Goal: Task Accomplishment & Management: Complete application form

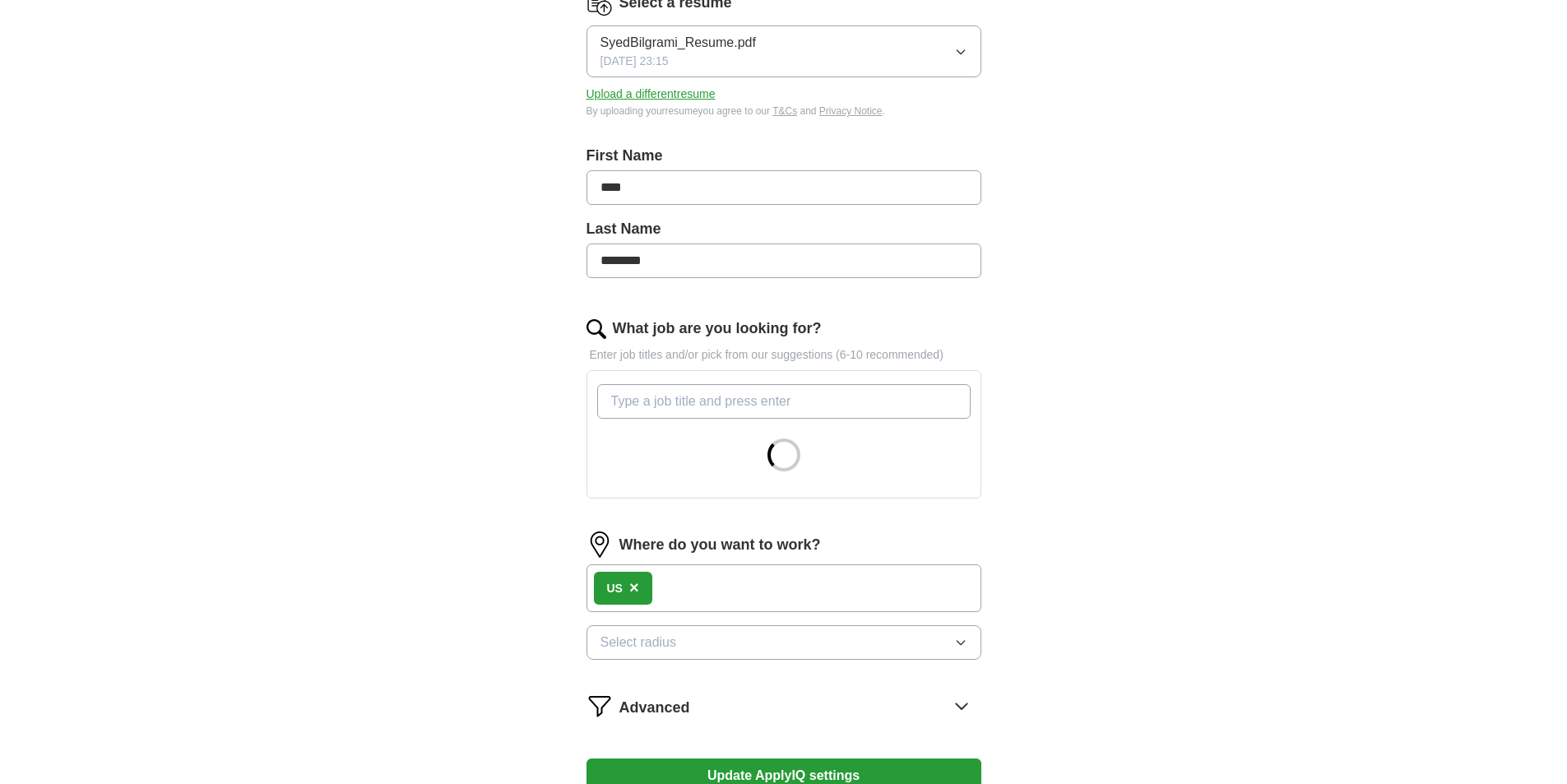
scroll to position [246, 0]
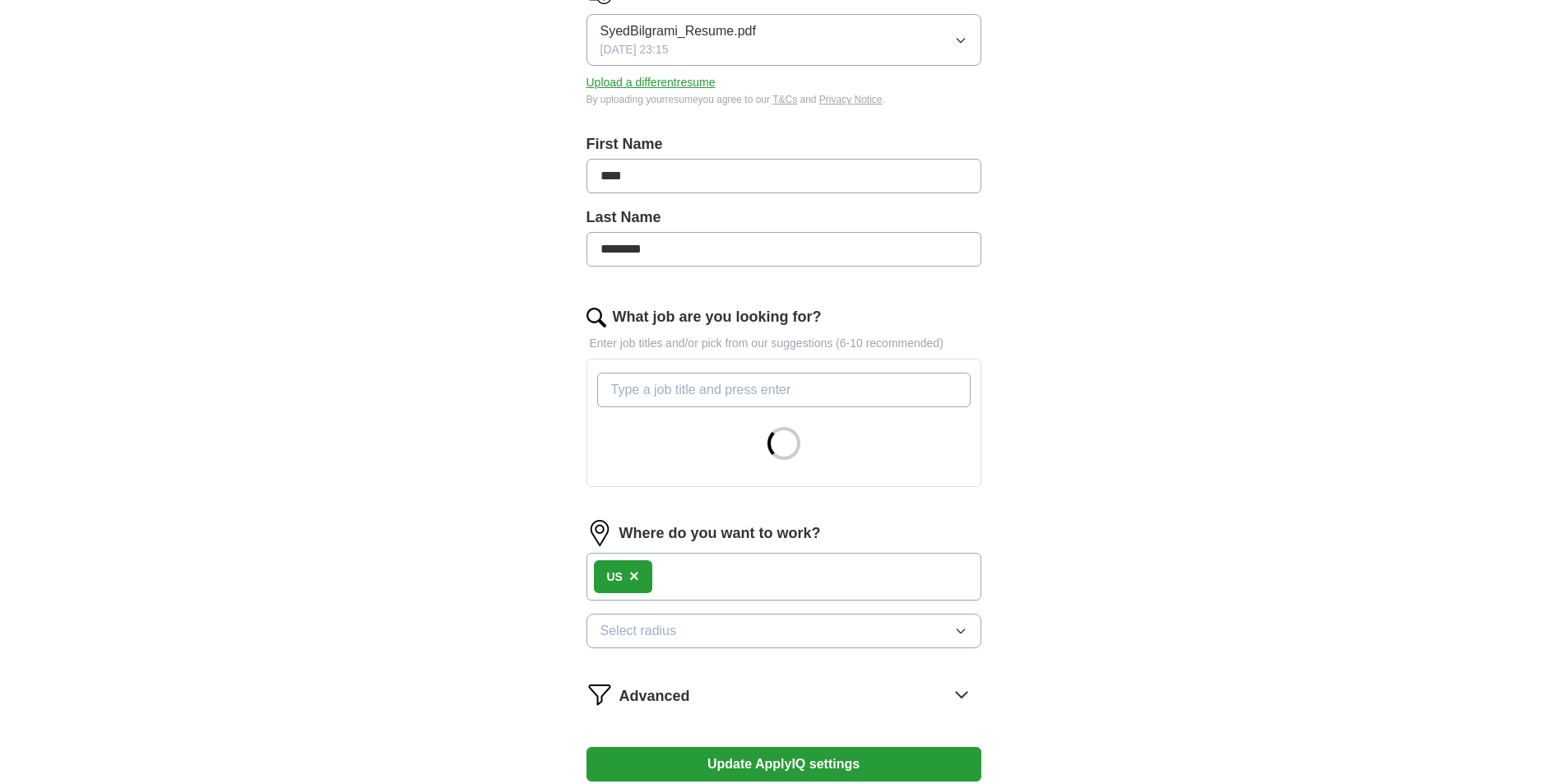
click at [669, 575] on div "US ×" at bounding box center [784, 576] width 395 height 48
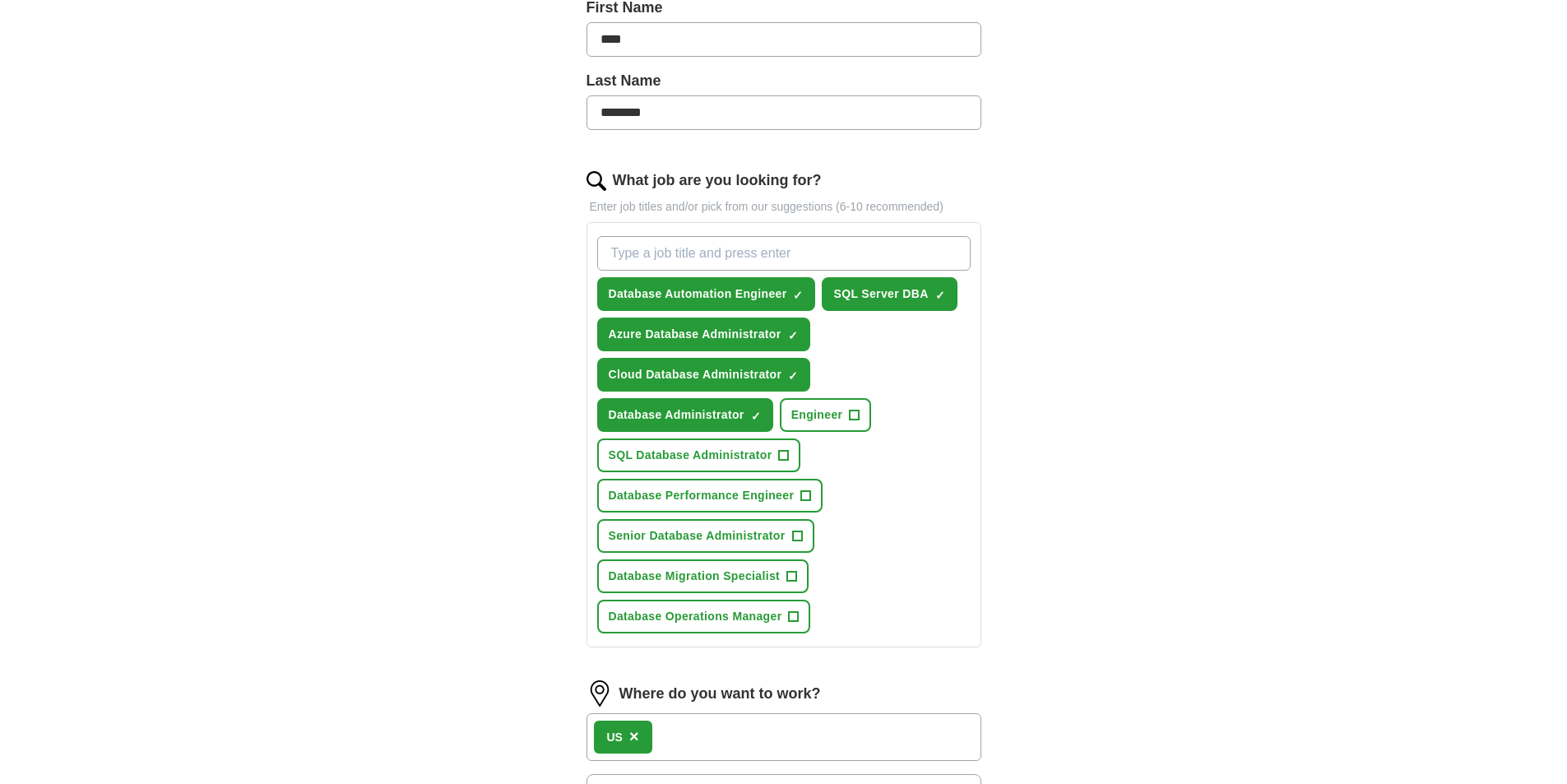
scroll to position [384, 0]
click at [773, 454] on button "SQL Database Administrator +" at bounding box center [699, 455] width 204 height 34
click at [644, 490] on span "Database Performance Engineer" at bounding box center [701, 494] width 186 height 17
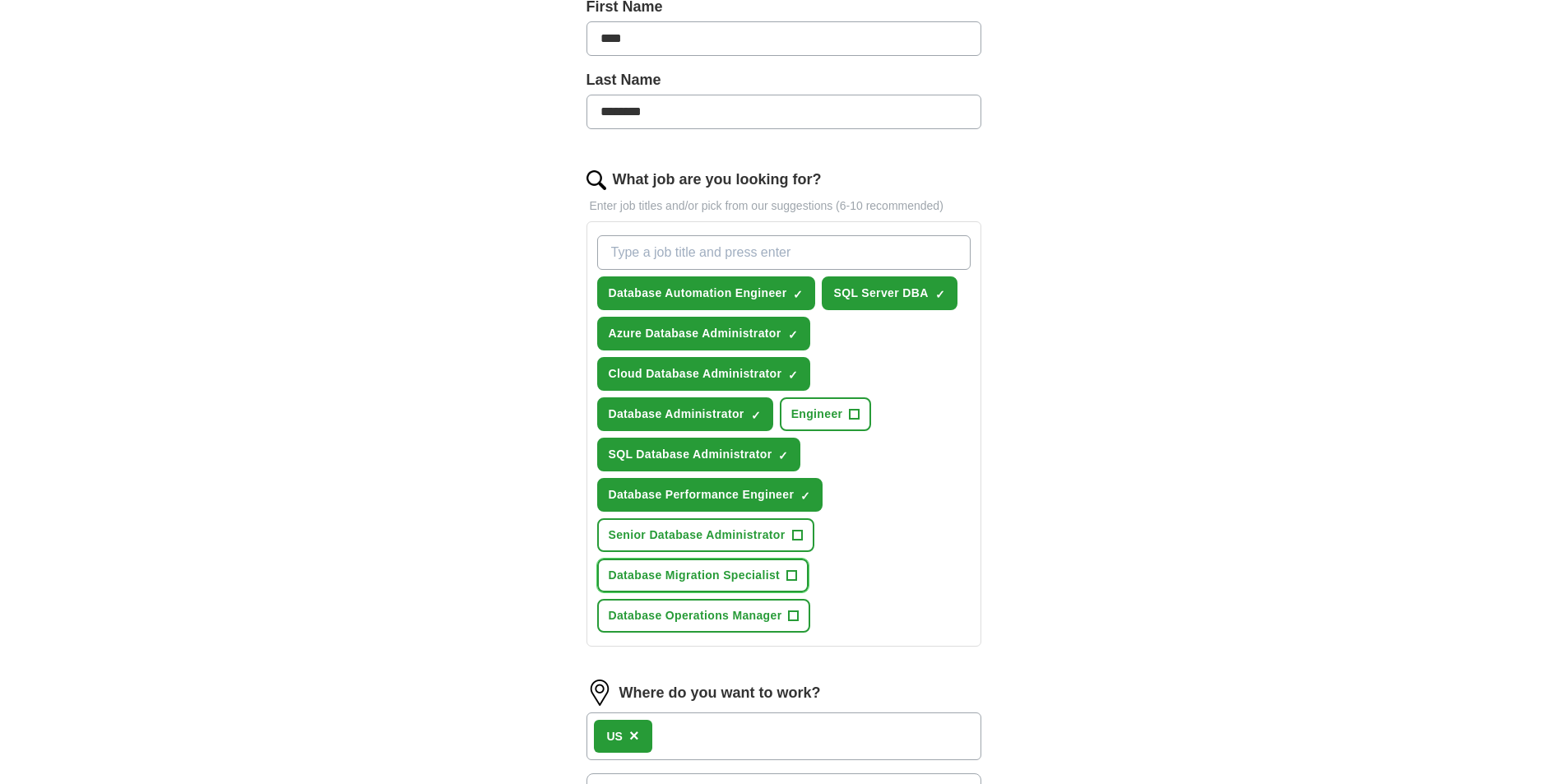
click at [650, 573] on span "Database Migration Specialist" at bounding box center [695, 575] width 172 height 17
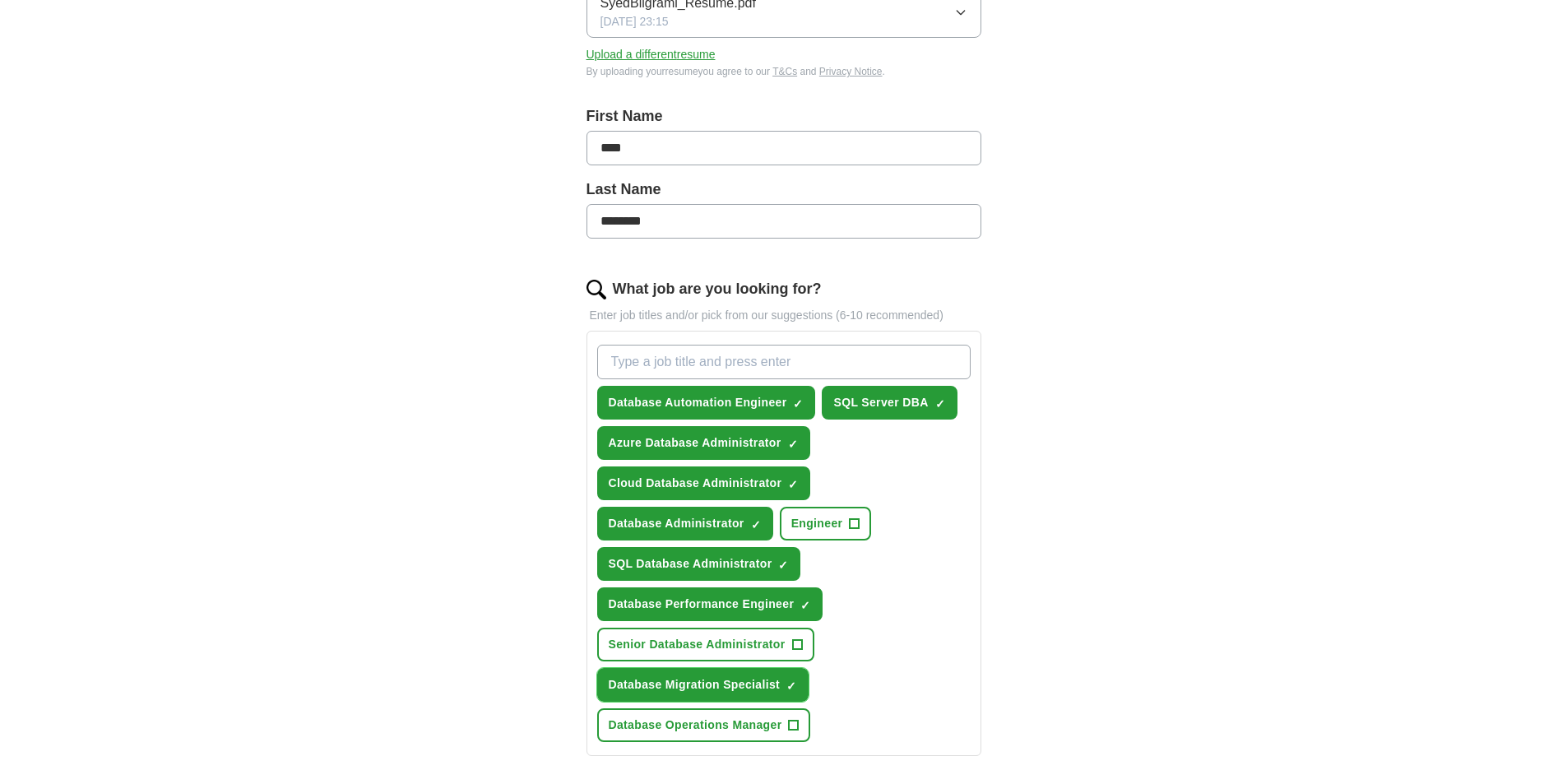
scroll to position [274, 0]
click at [655, 367] on input "What job are you looking for?" at bounding box center [784, 362] width 374 height 35
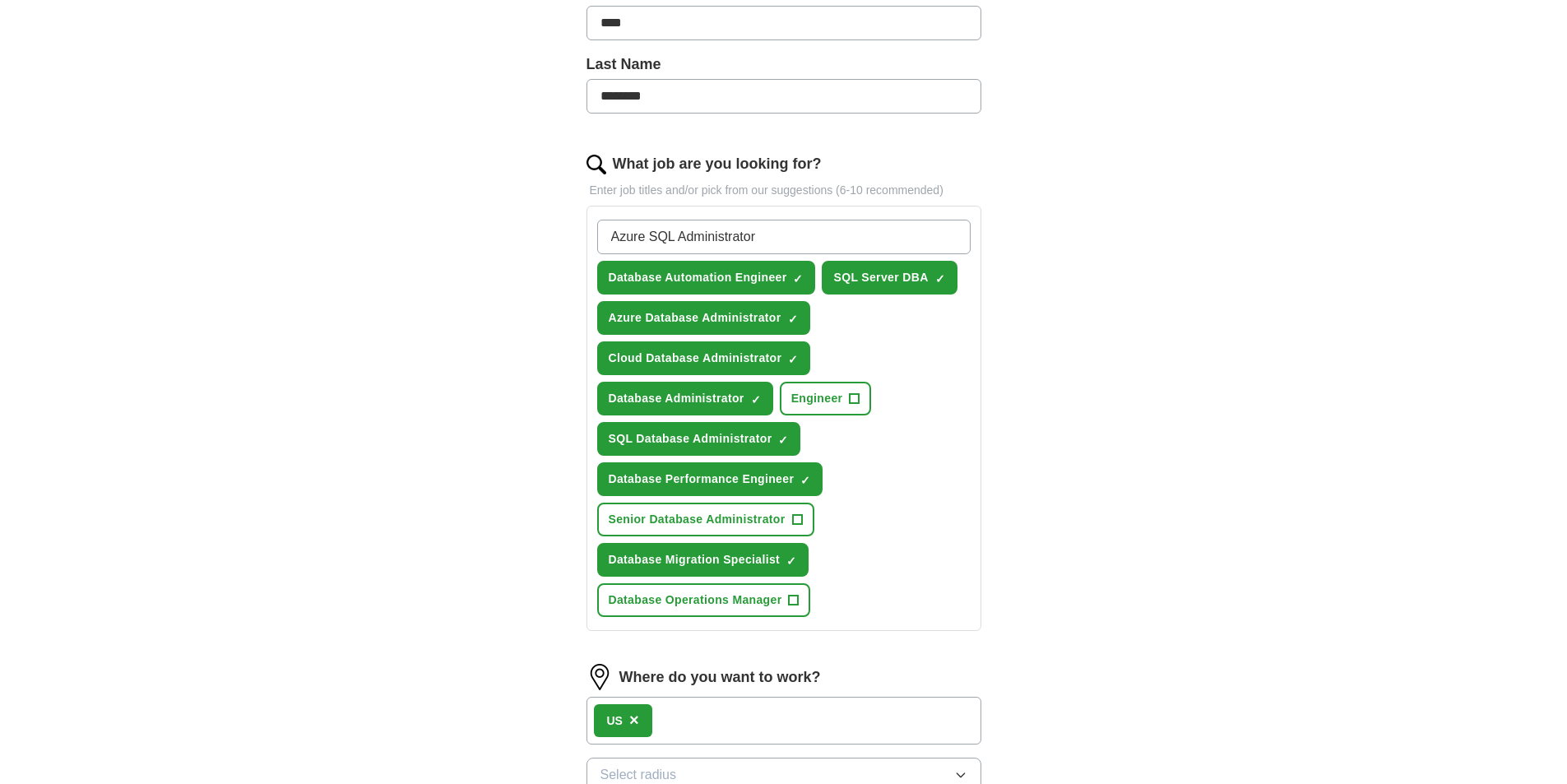
scroll to position [411, 0]
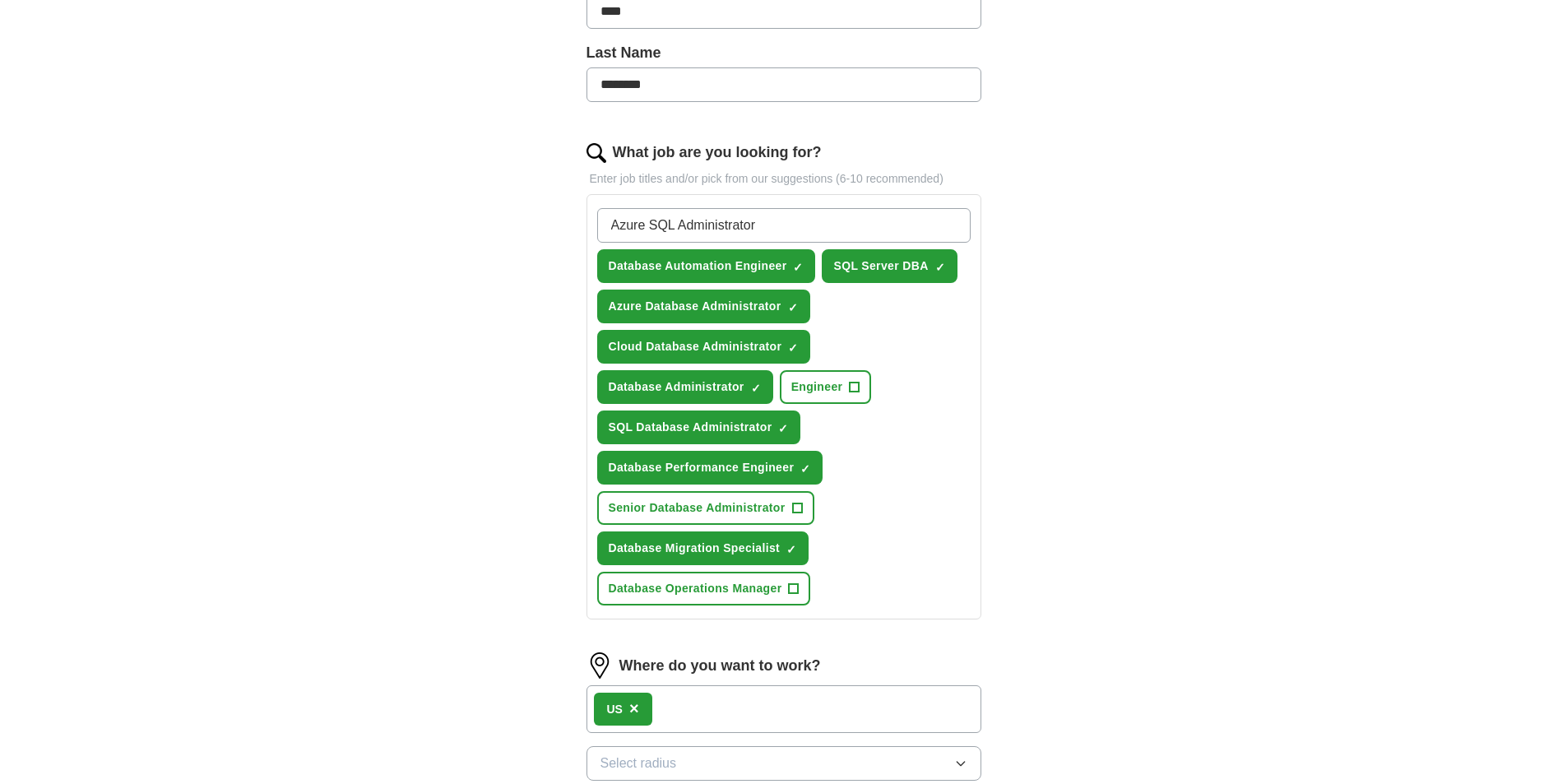
type input "Azure SQL Administrator"
click at [725, 707] on div "US ×" at bounding box center [784, 709] width 395 height 48
click at [709, 708] on div "US ×" at bounding box center [784, 709] width 395 height 48
click at [823, 232] on input "Azure SQL Administrator" at bounding box center [784, 225] width 374 height 35
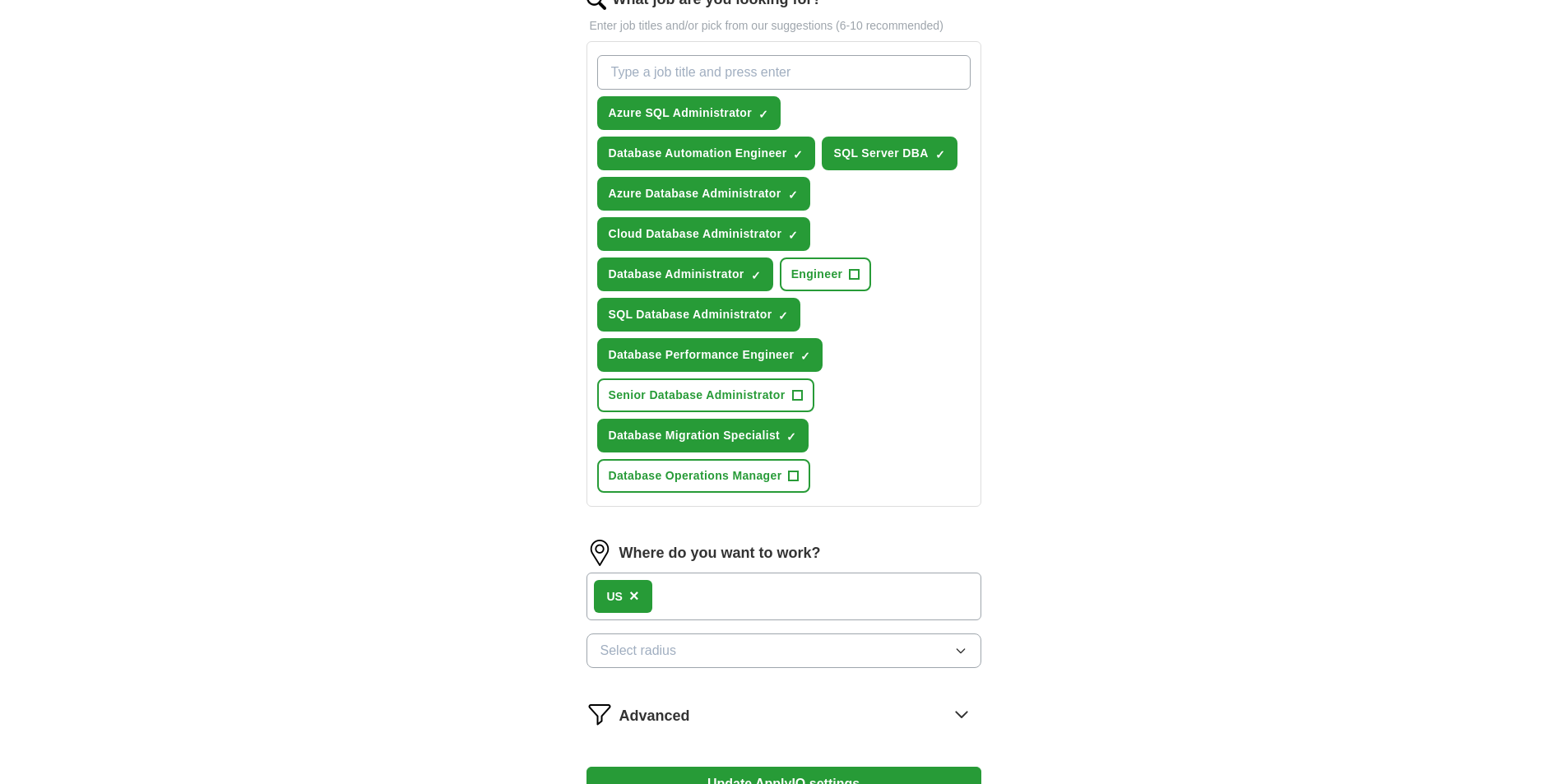
scroll to position [575, 0]
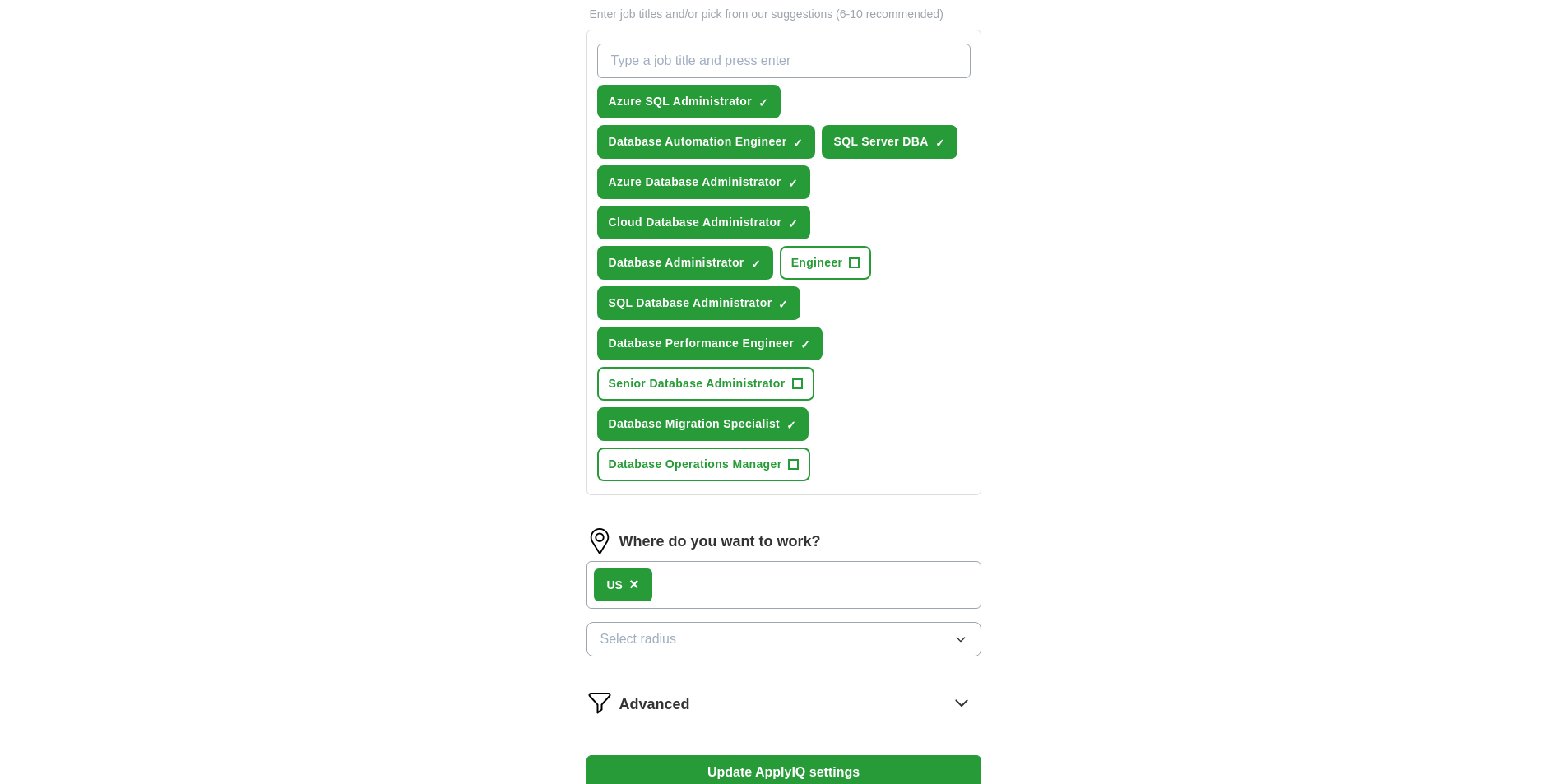
click at [695, 587] on div "US ×" at bounding box center [784, 584] width 395 height 48
click at [696, 587] on div "US ×" at bounding box center [784, 584] width 395 height 48
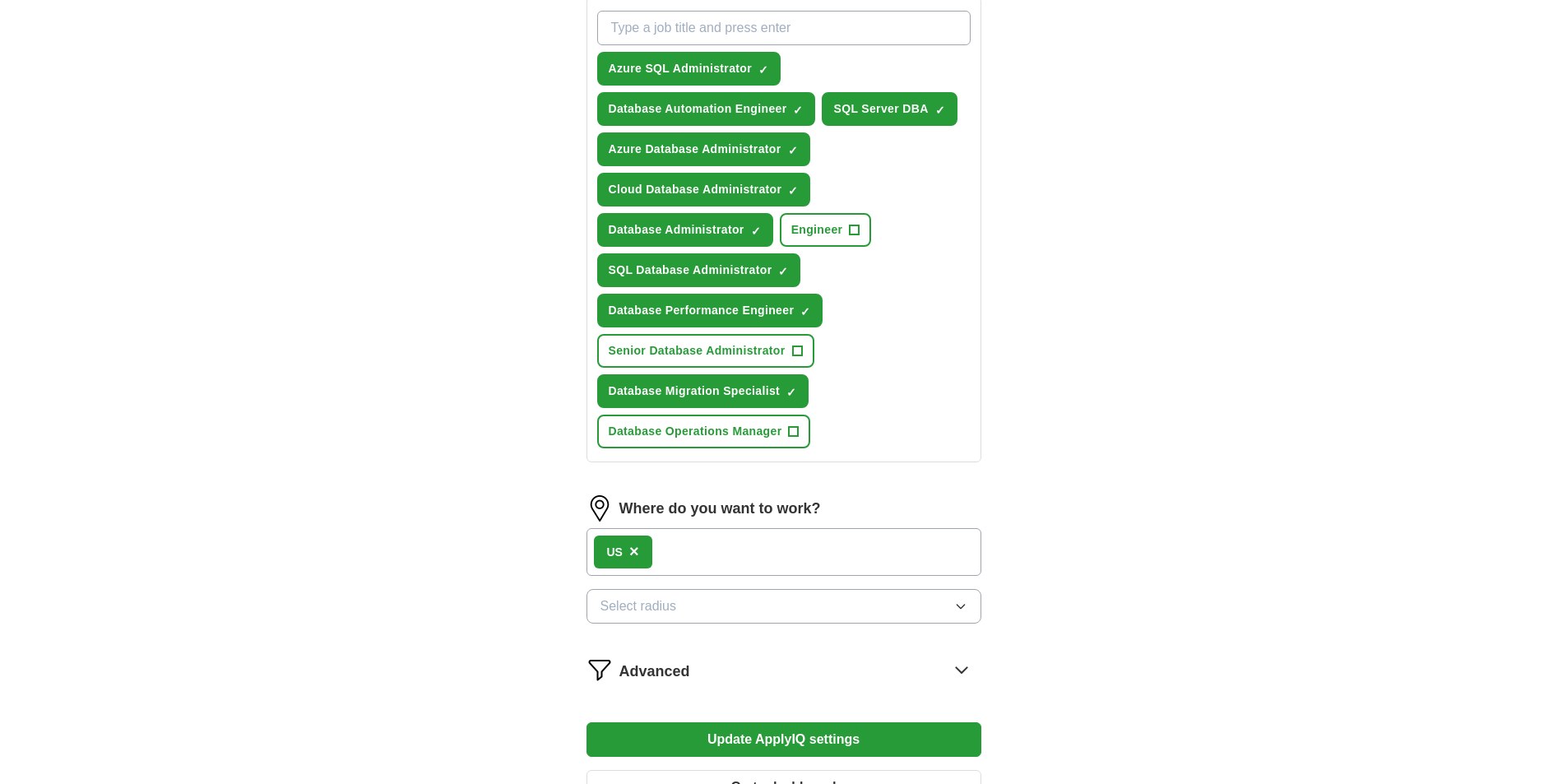
scroll to position [658, 0]
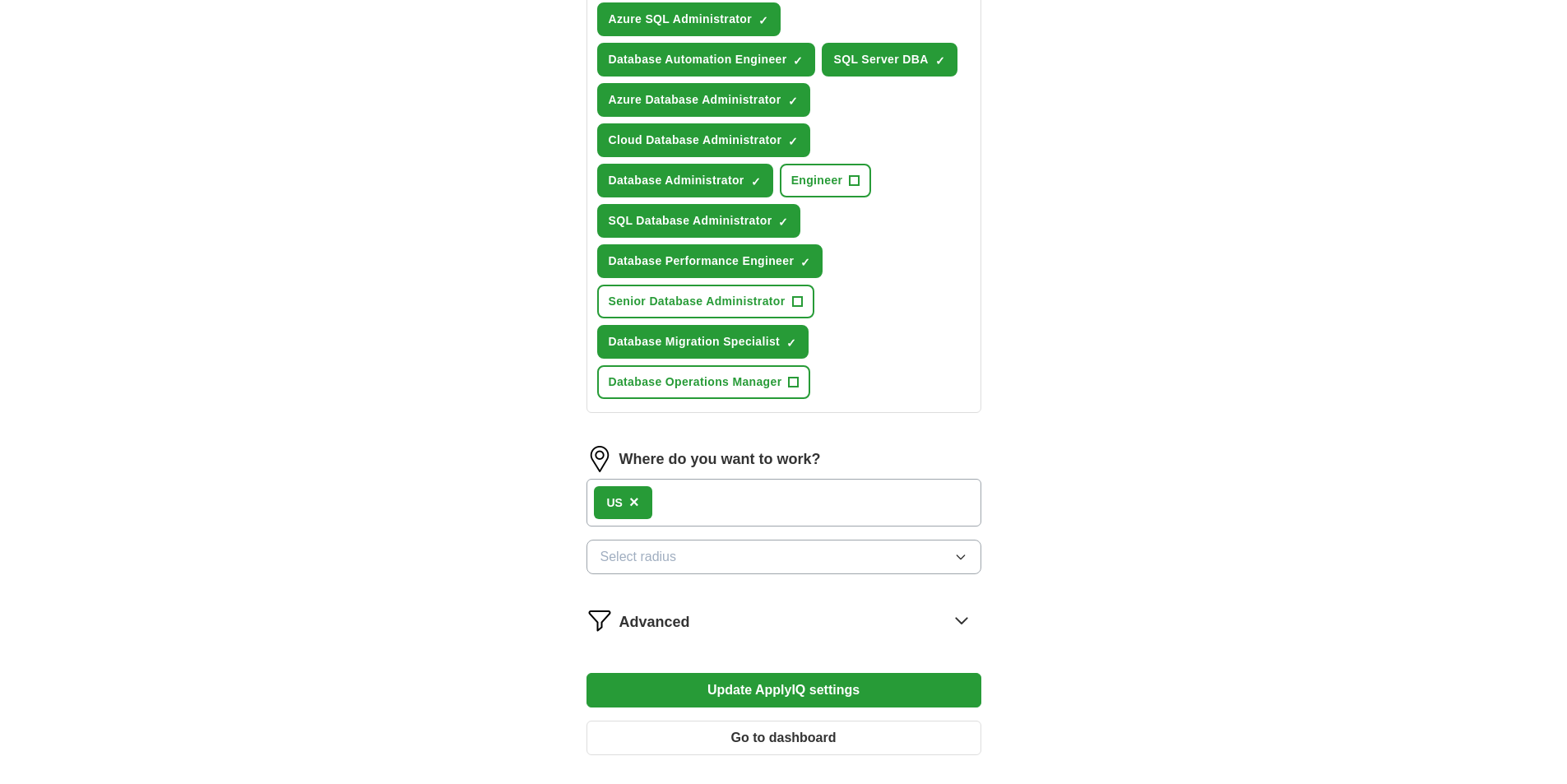
click at [697, 559] on button "Select radius" at bounding box center [784, 557] width 395 height 35
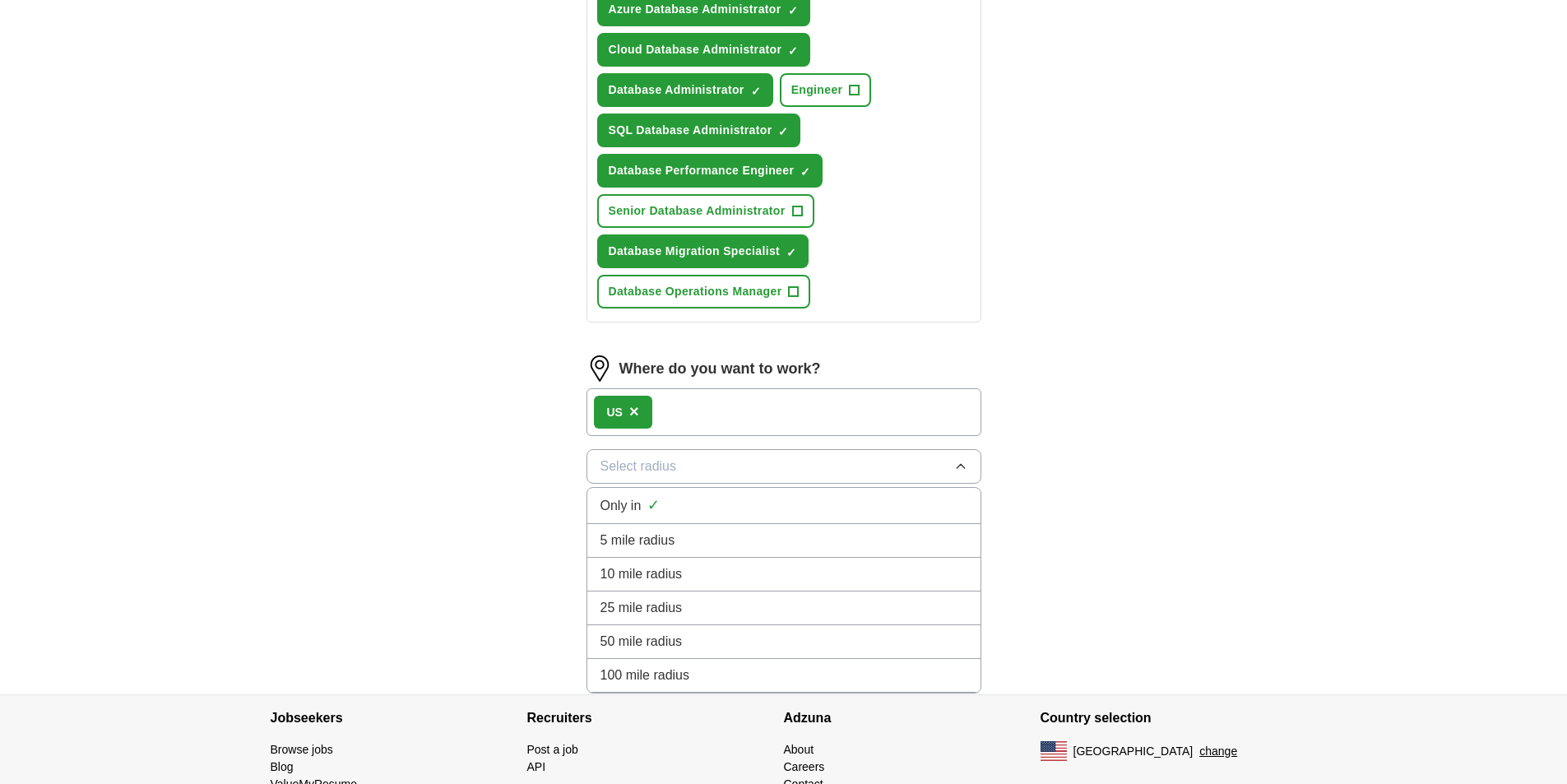
scroll to position [767, 0]
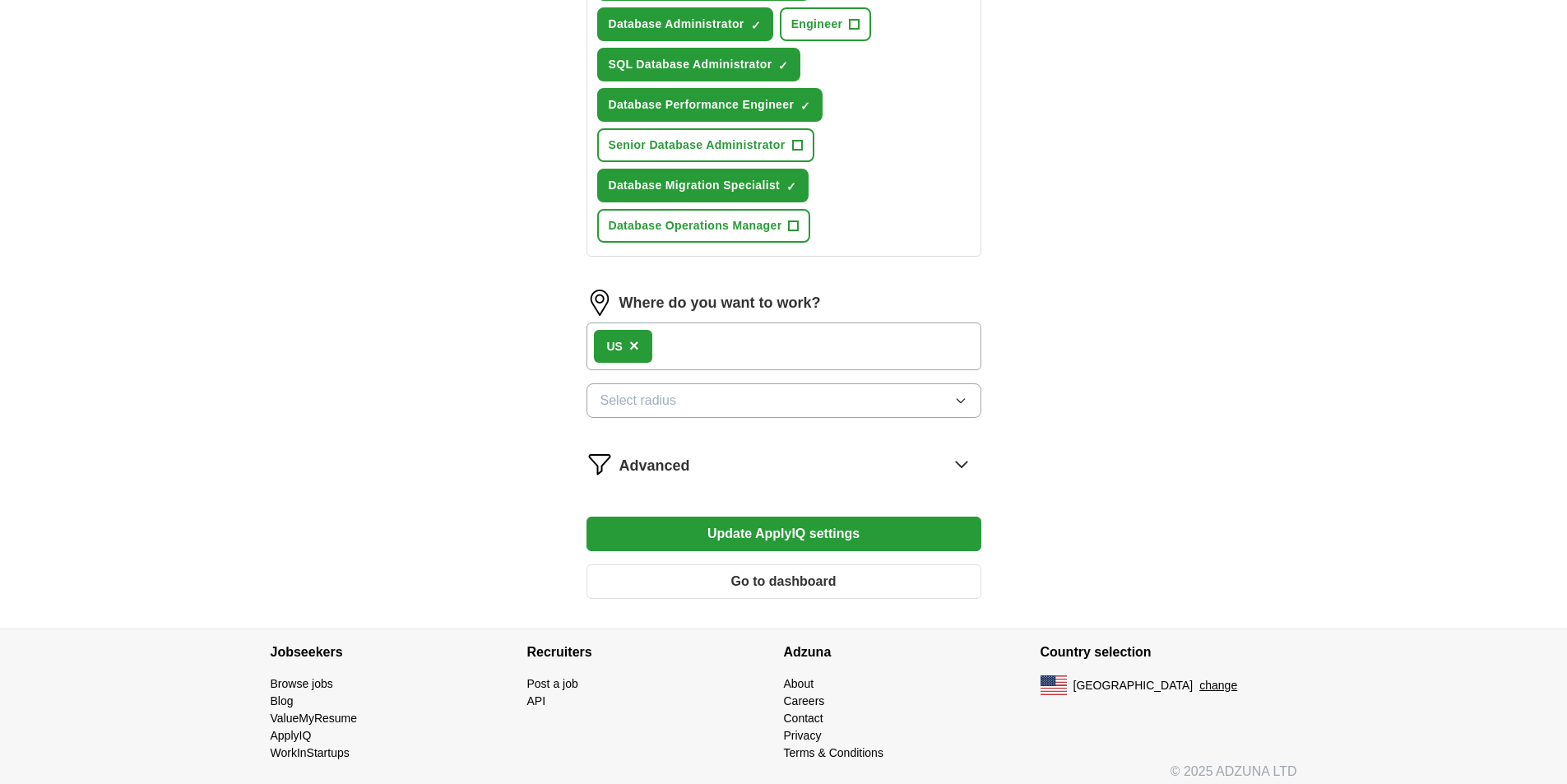
scroll to position [825, 0]
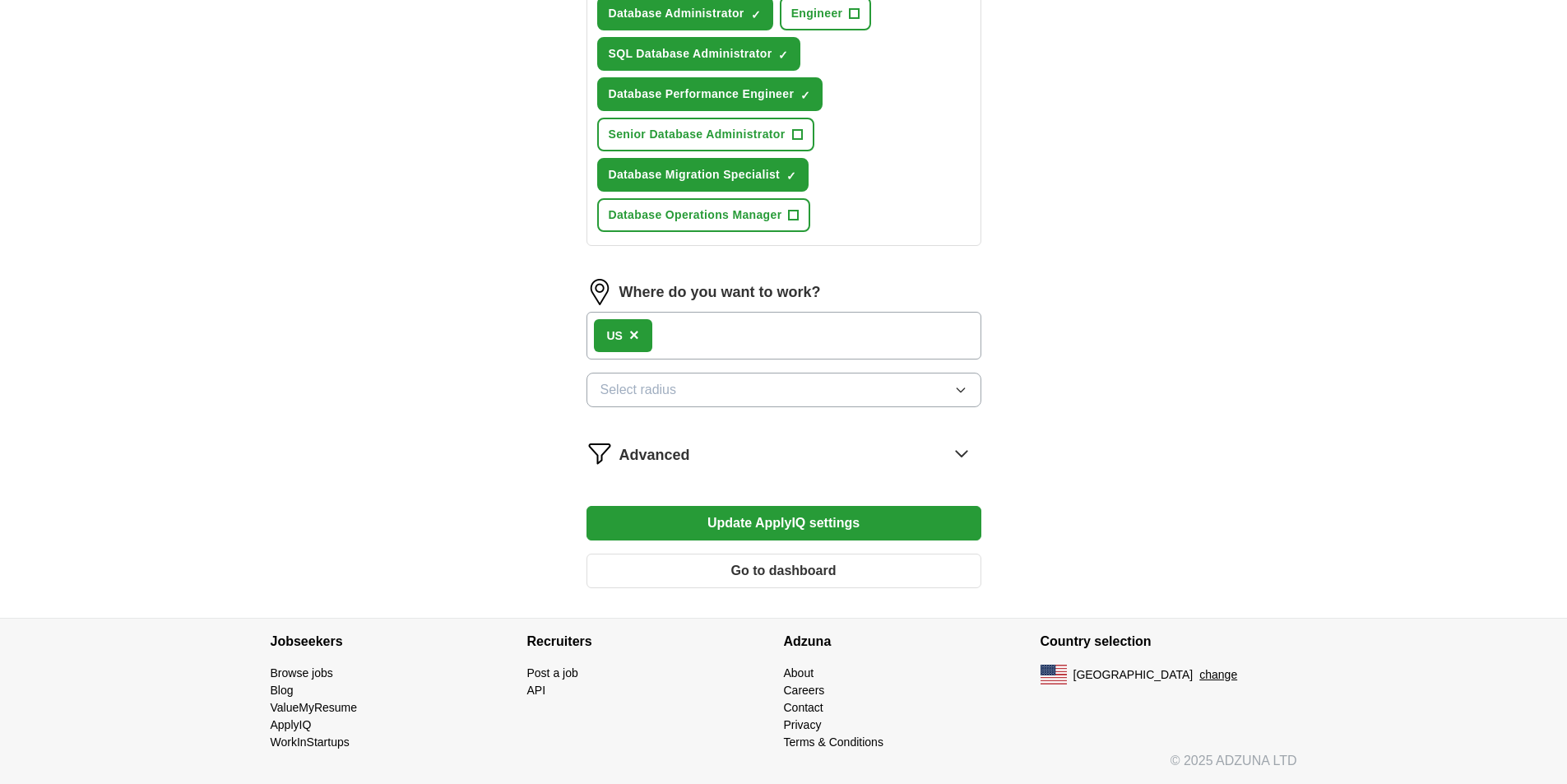
click at [647, 393] on span "Select radius" at bounding box center [638, 390] width 76 height 20
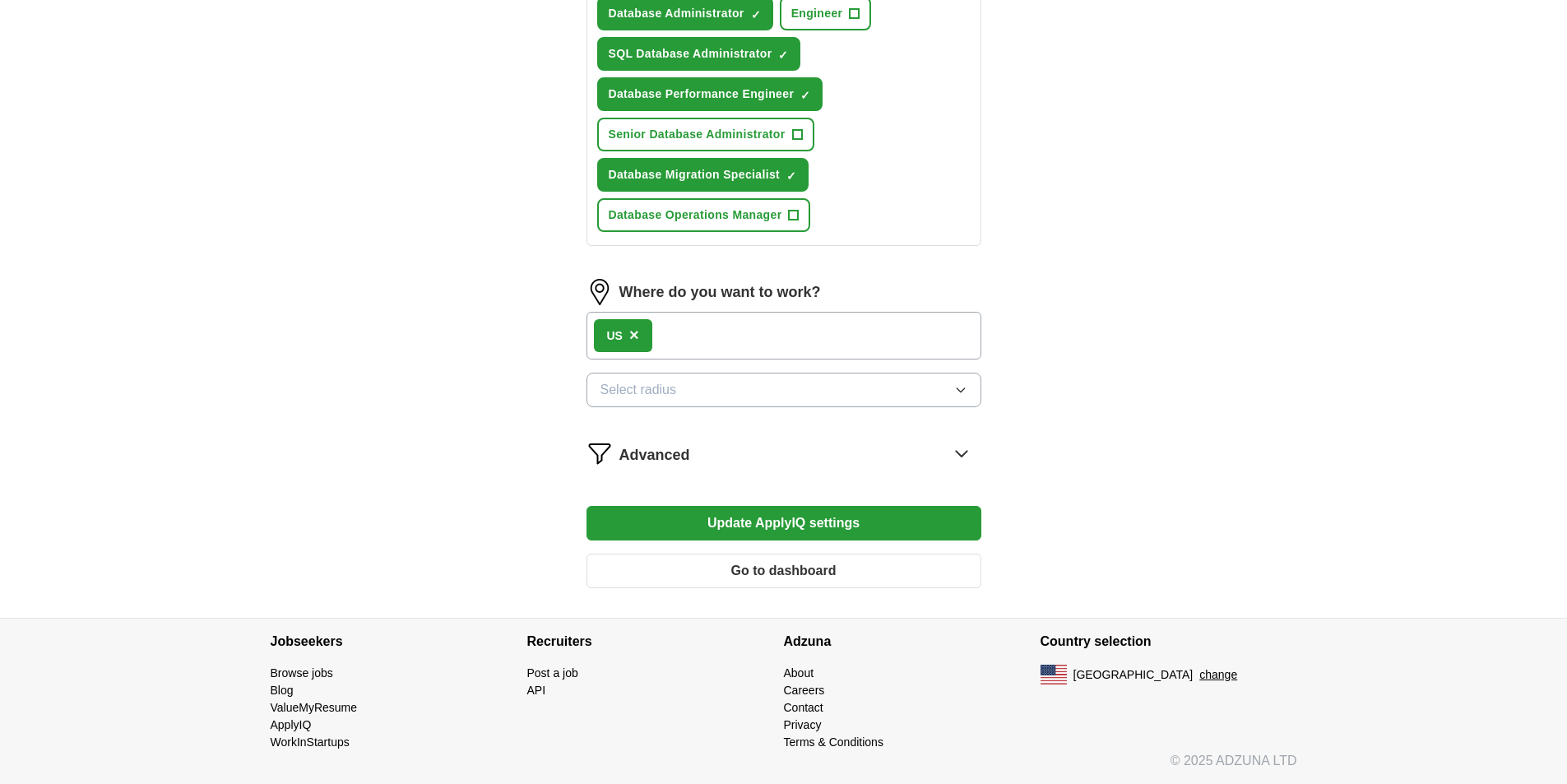
click at [676, 573] on button "Go to dashboard" at bounding box center [784, 571] width 395 height 35
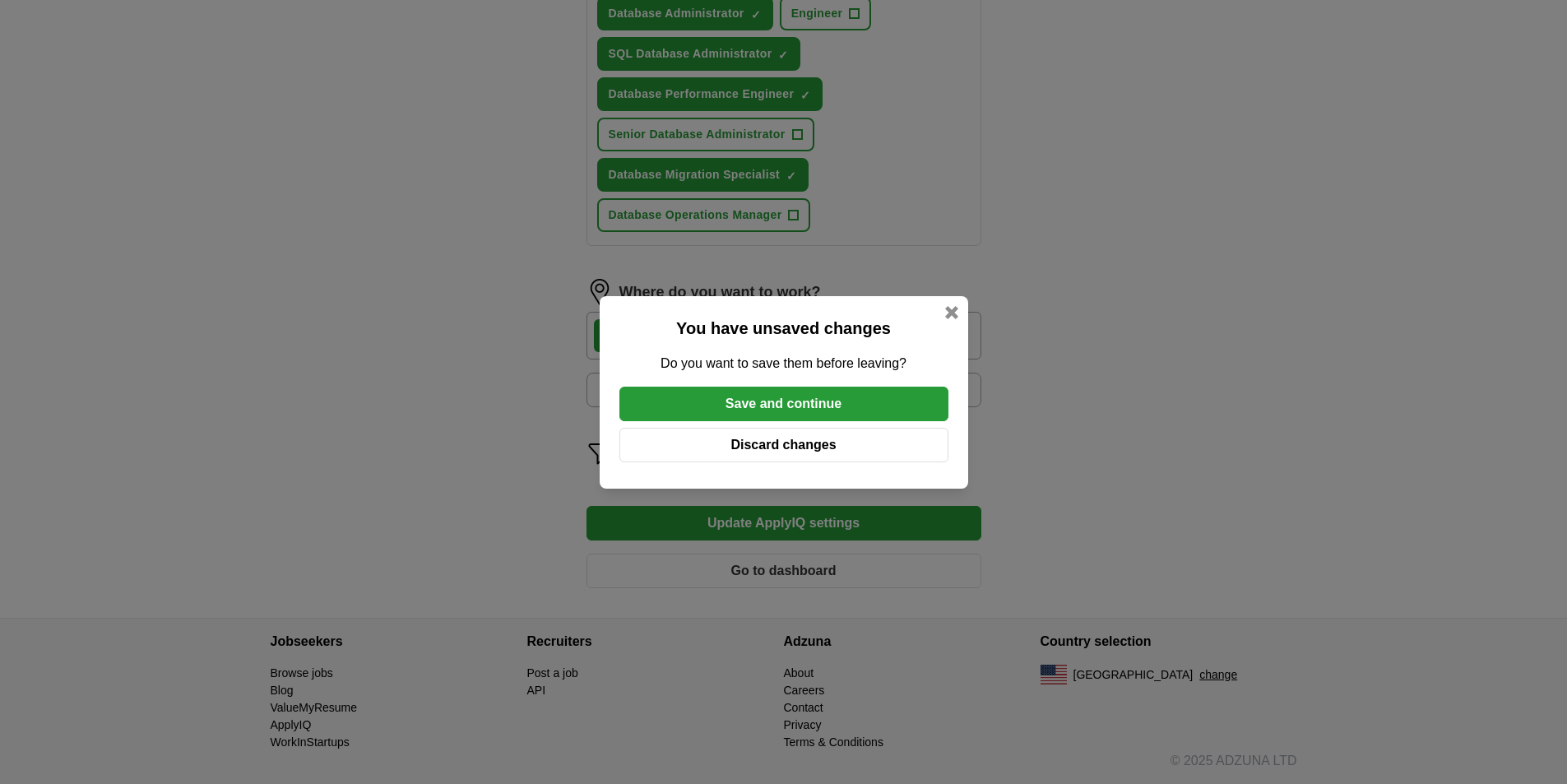
click at [692, 411] on button "Save and continue" at bounding box center [784, 404] width 329 height 35
